Goal: Navigation & Orientation: Find specific page/section

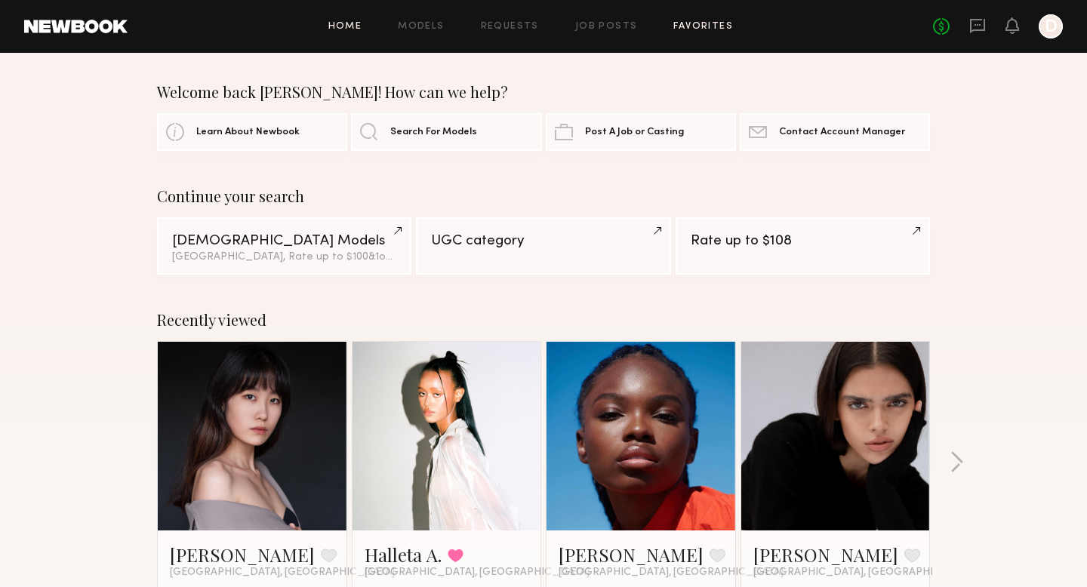
click at [698, 26] on link "Favorites" at bounding box center [703, 27] width 60 height 10
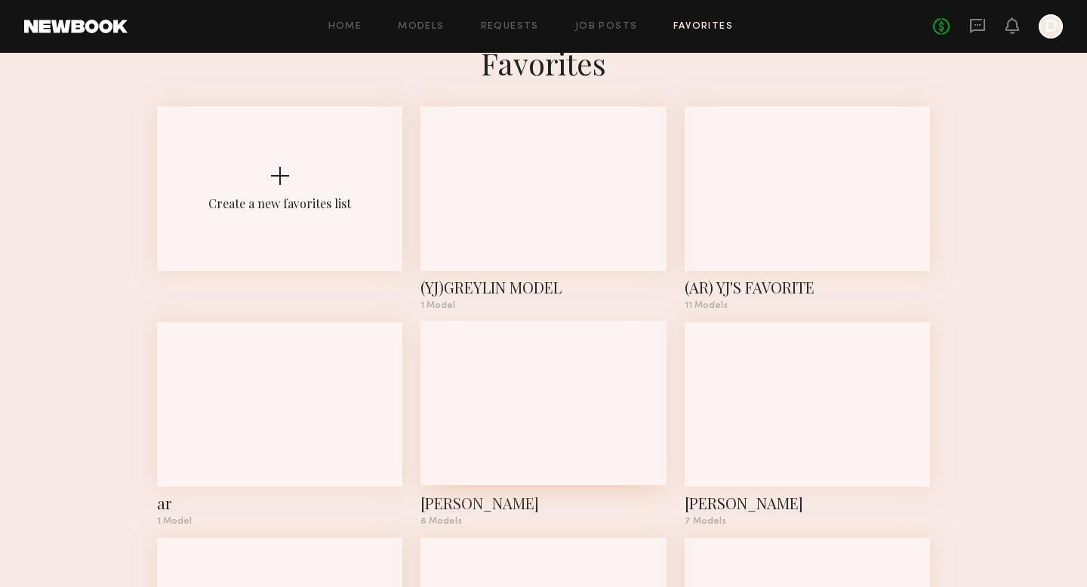
scroll to position [33, 0]
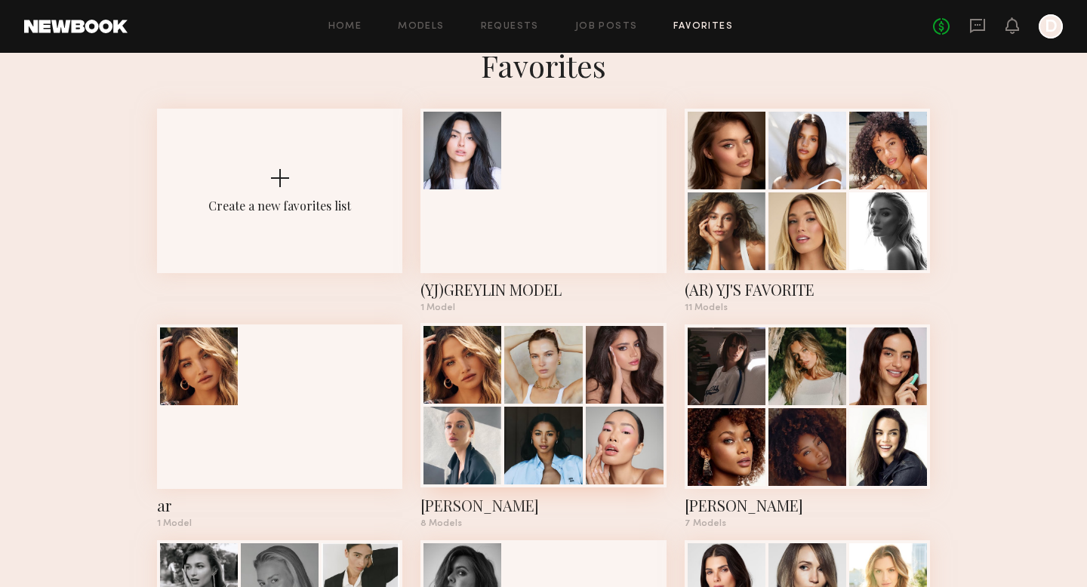
click at [568, 344] on div at bounding box center [543, 365] width 78 height 78
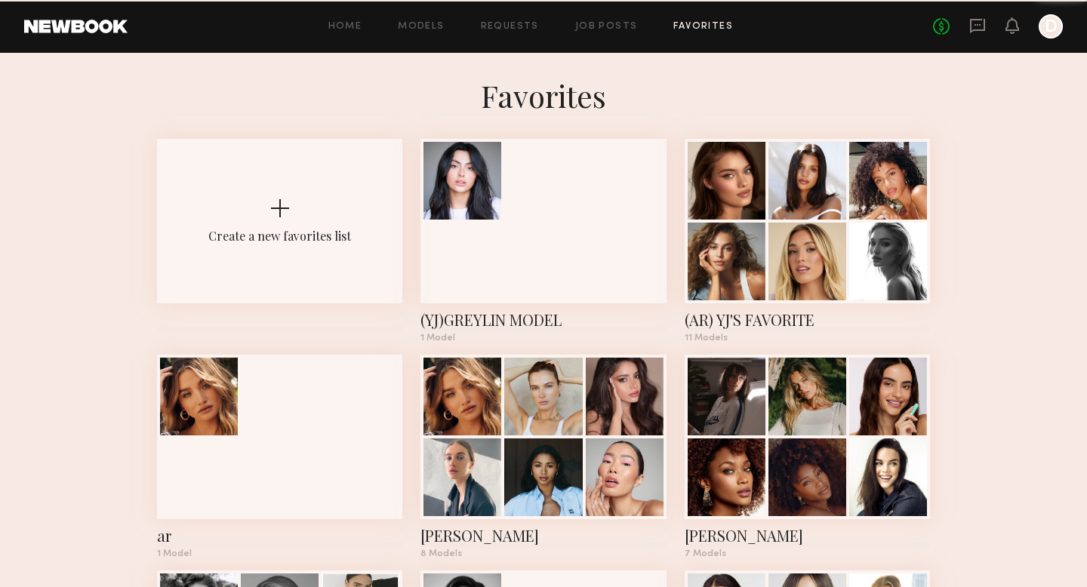
scroll to position [33, 0]
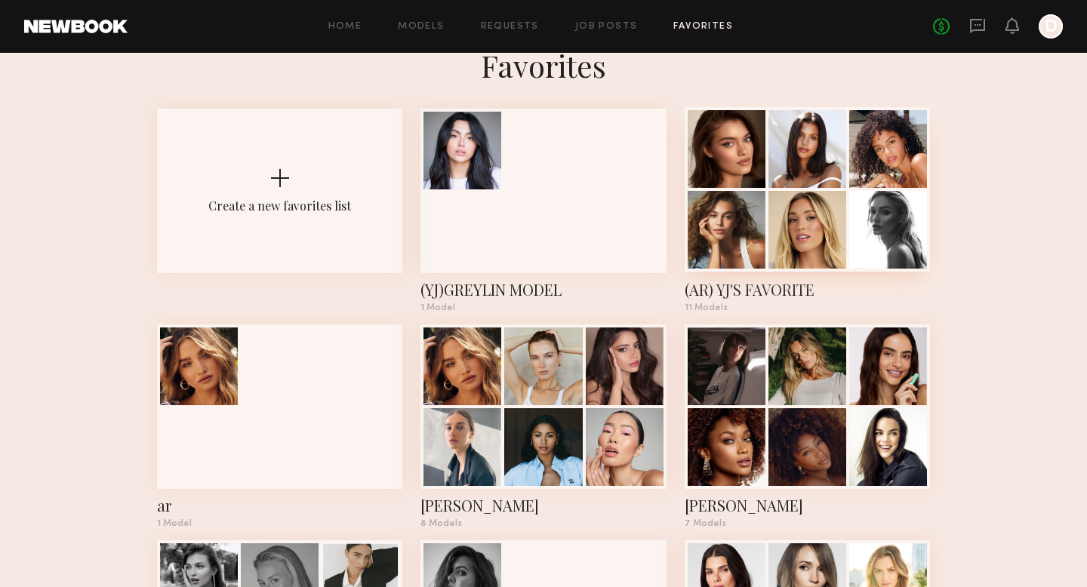
click at [740, 248] on div at bounding box center [727, 230] width 78 height 78
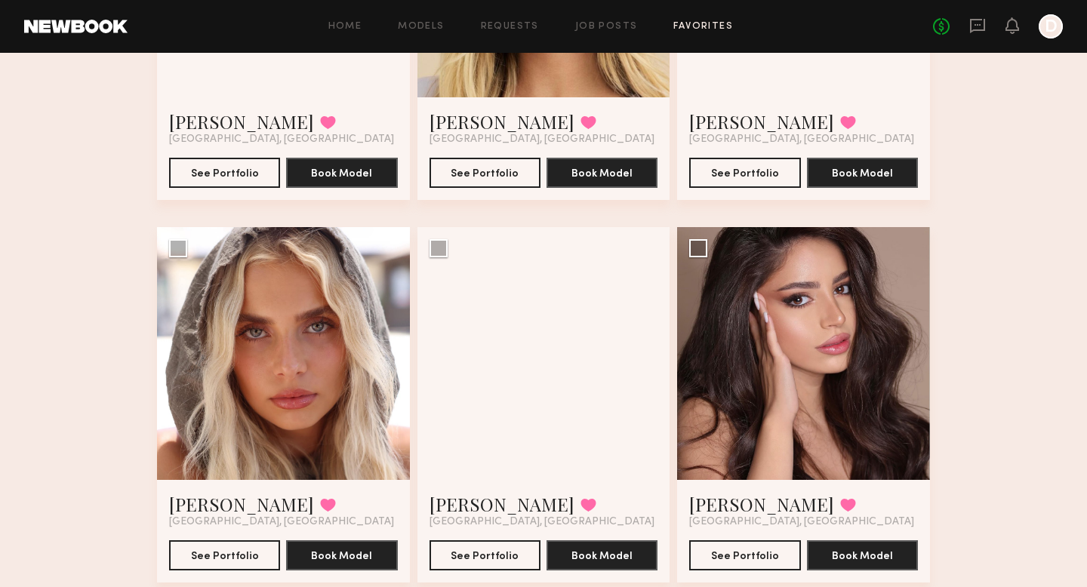
scroll to position [806, 0]
